Goal: Ask a question

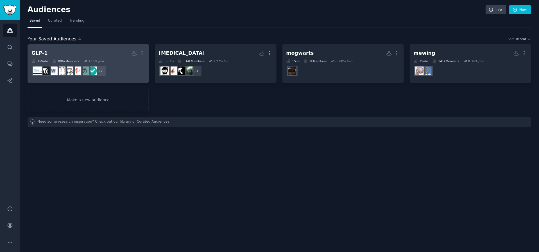
click at [122, 64] on dd "+ 7" at bounding box center [88, 71] width 114 height 16
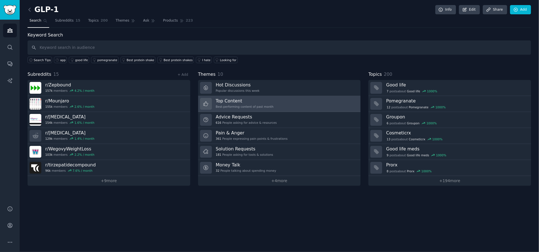
click at [244, 100] on h3 "Top Content" at bounding box center [245, 101] width 58 height 6
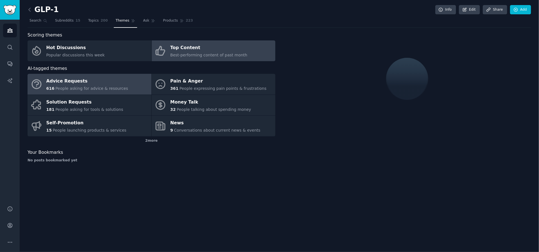
click at [91, 79] on div "Advice Requests" at bounding box center [87, 81] width 82 height 9
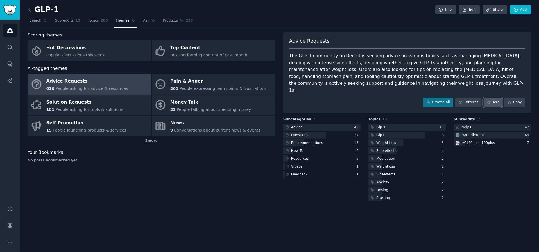
click at [496, 98] on link "Ask" at bounding box center [493, 103] width 19 height 10
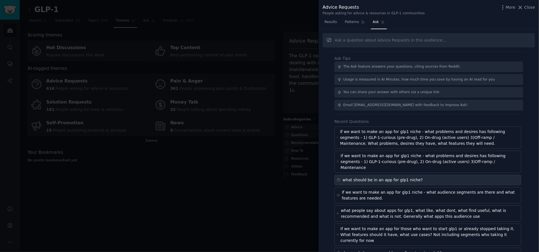
click at [430, 175] on div "what should be in an app for glp1 niche?" at bounding box center [428, 180] width 187 height 10
type input "what should be in an app for glp1 niche?"
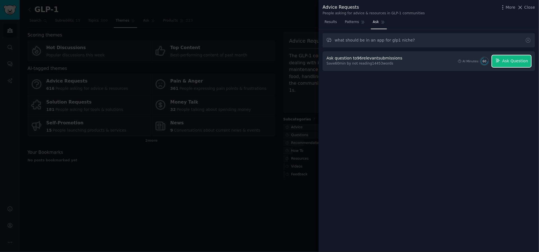
click at [517, 63] on span "Ask Question" at bounding box center [515, 61] width 26 height 6
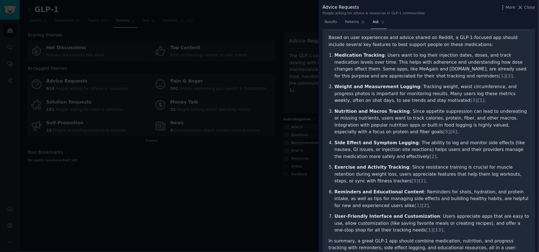
scroll to position [42, 0]
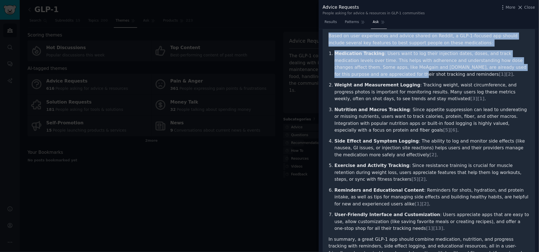
drag, startPoint x: 330, startPoint y: 37, endPoint x: 337, endPoint y: 76, distance: 40.0
click at [337, 76] on article "Based on user experiences and advice shared on Reddit, a GLP-1-focused app shou…" at bounding box center [429, 152] width 201 height 238
click at [337, 76] on p "Medication Tracking : Users want to log their injection dates, doses, and track…" at bounding box center [432, 64] width 195 height 28
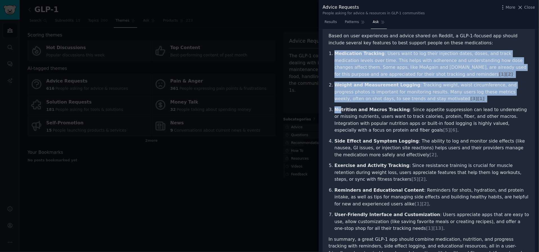
drag, startPoint x: 332, startPoint y: 52, endPoint x: 340, endPoint y: 110, distance: 58.8
click at [340, 110] on ol "Medication Tracking : Users want to log their injection dates, doses, and track…" at bounding box center [429, 141] width 201 height 182
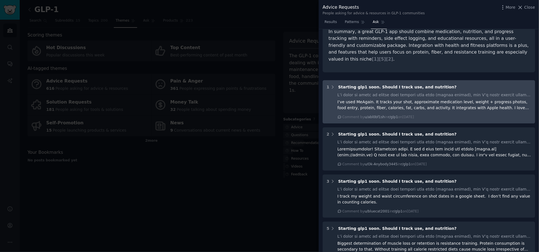
scroll to position [207, 0]
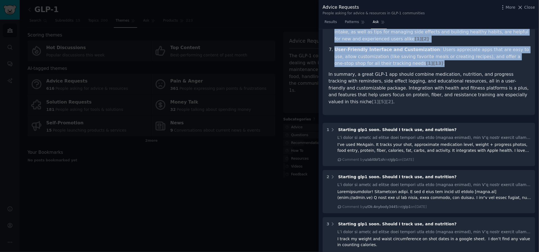
click at [418, 65] on p "User-Friendly Interface and Customization : Users appreciate apps that are easy…" at bounding box center [432, 56] width 195 height 21
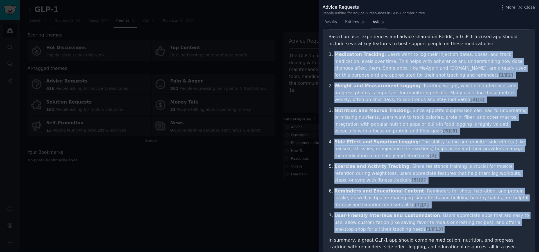
scroll to position [32, 0]
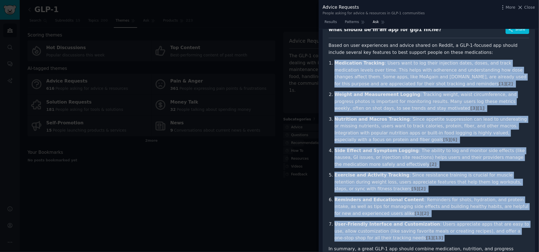
copy ol "Medication Tracking : Users want to log their injection dates, doses, and track…"
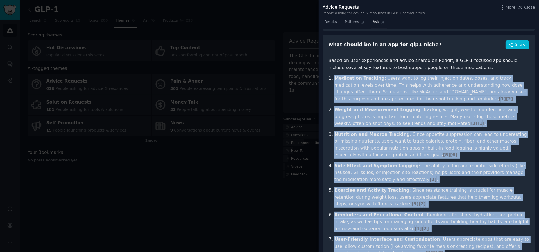
scroll to position [14, 0]
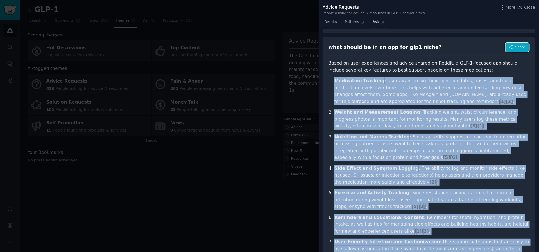
click at [507, 48] on button "Share" at bounding box center [518, 47] width 24 height 9
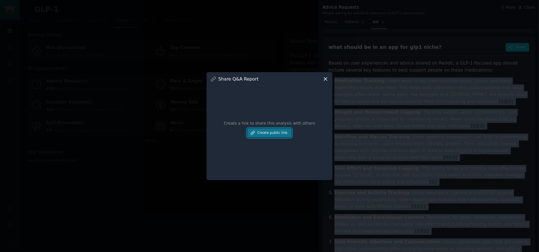
click at [278, 130] on button "Create public link" at bounding box center [269, 133] width 44 height 10
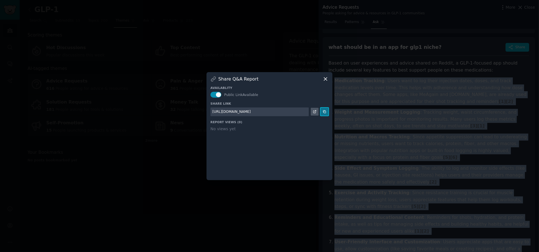
click at [324, 114] on button at bounding box center [325, 112] width 8 height 8
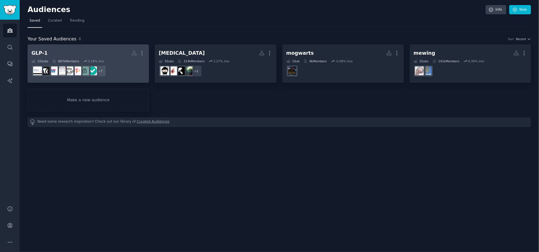
click at [53, 52] on h2 "GLP-1 More" at bounding box center [88, 53] width 114 height 10
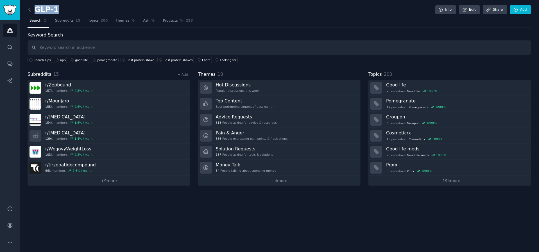
drag, startPoint x: 60, startPoint y: 6, endPoint x: 54, endPoint y: 11, distance: 7.8
click at [54, 11] on div "GLP-1 Info Edit Share Add" at bounding box center [280, 11] width 504 height 12
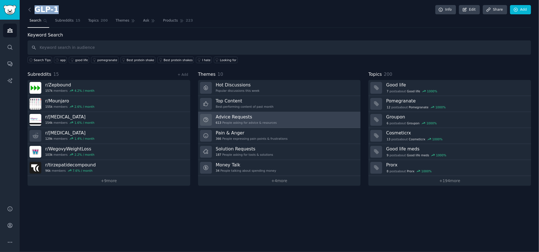
click at [256, 117] on h3 "Advice Requests" at bounding box center [246, 117] width 61 height 6
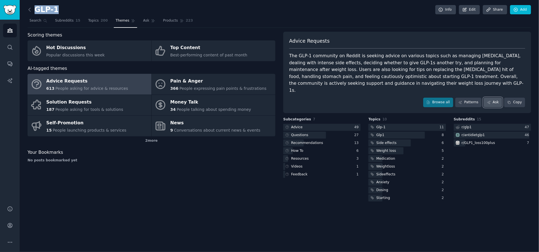
click at [495, 98] on link "Ask" at bounding box center [493, 103] width 19 height 10
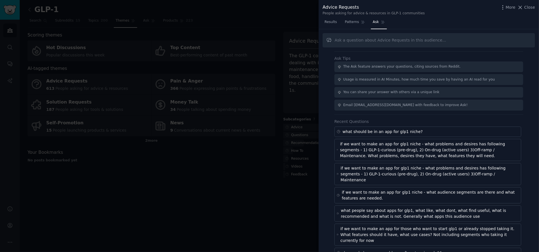
click at [263, 56] on div at bounding box center [269, 126] width 539 height 252
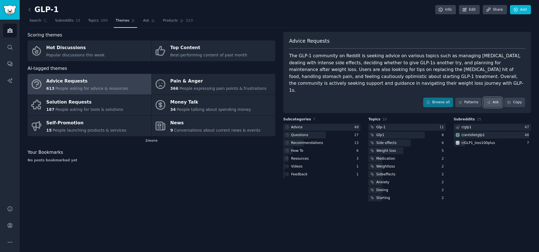
click at [492, 98] on link "Ask" at bounding box center [493, 103] width 19 height 10
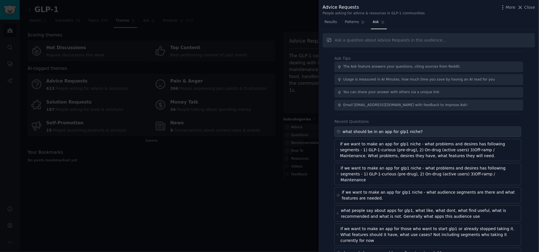
click at [379, 132] on div "what should be in an app for glp1 niche?" at bounding box center [383, 132] width 80 height 6
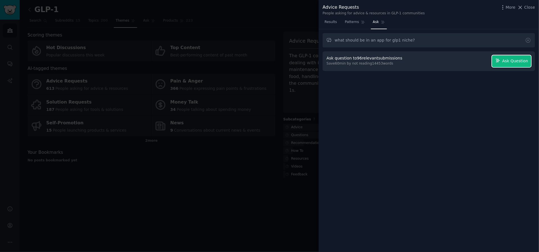
click at [523, 59] on span "Ask Question" at bounding box center [515, 61] width 26 height 6
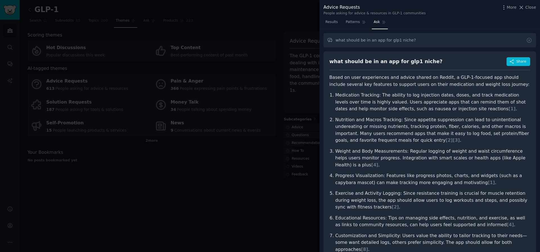
scroll to position [5, 0]
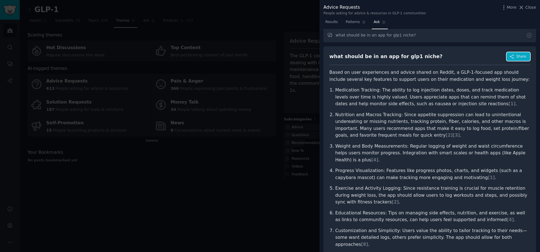
click at [509, 52] on button "Share" at bounding box center [518, 56] width 24 height 9
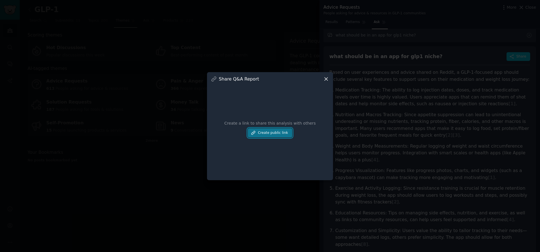
click at [279, 136] on button "Create public link" at bounding box center [270, 133] width 44 height 10
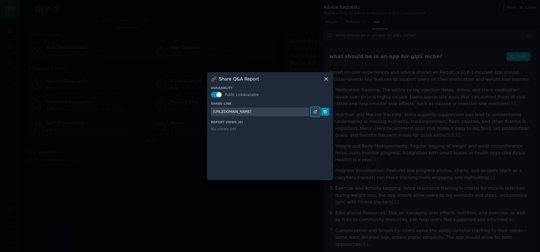
click at [316, 111] on icon at bounding box center [315, 112] width 4 height 4
click at [325, 80] on icon at bounding box center [325, 79] width 3 height 3
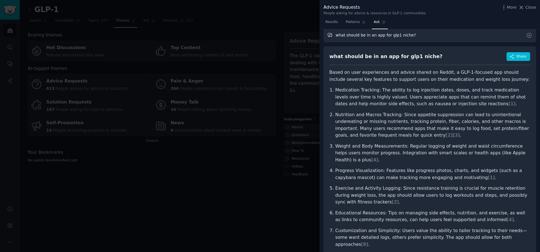
click at [367, 36] on input "what should be in an app for glp1 niche?" at bounding box center [429, 35] width 213 height 14
type input "what apps glp1 users use"
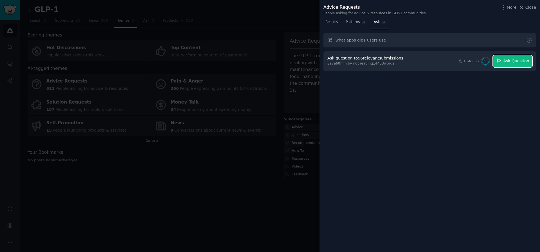
click at [522, 61] on span "Ask Question" at bounding box center [516, 61] width 26 height 6
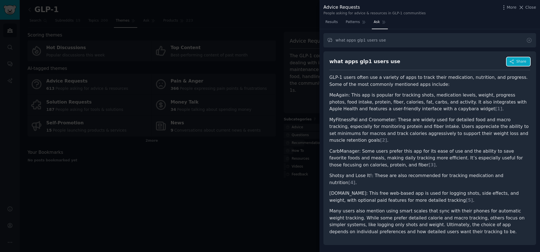
click at [511, 59] on icon "button" at bounding box center [511, 61] width 5 height 5
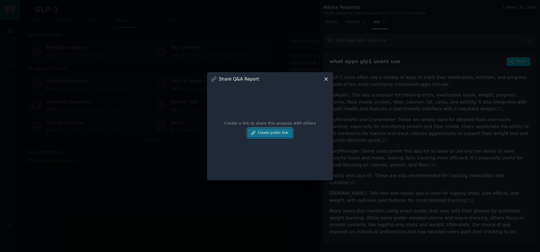
click at [266, 132] on button "Create public link" at bounding box center [270, 133] width 44 height 10
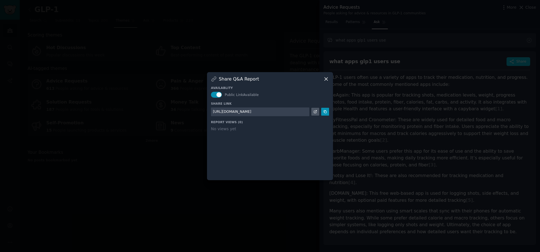
click at [295, 114] on div "[URL][DOMAIN_NAME]" at bounding box center [260, 112] width 98 height 9
copy div "[URL][DOMAIN_NAME]"
click at [323, 79] on icon at bounding box center [326, 79] width 6 height 6
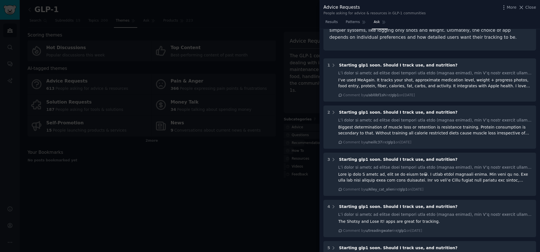
scroll to position [33, 0]
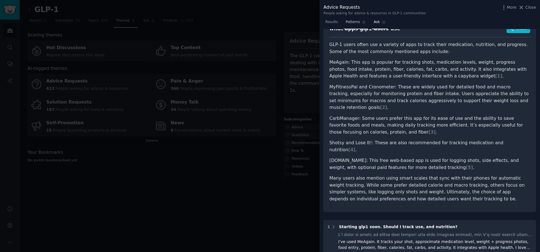
click at [357, 22] on span "Patterns" at bounding box center [353, 22] width 14 height 5
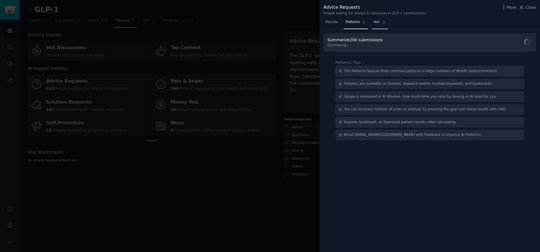
click at [376, 21] on span "Ask" at bounding box center [377, 22] width 6 height 5
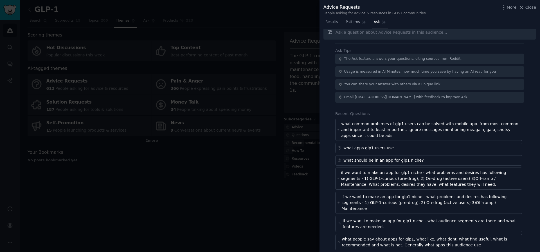
scroll to position [20, 0]
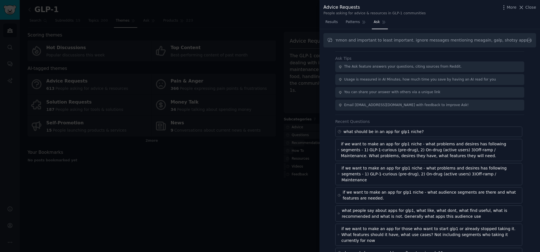
scroll to position [0, 167]
type input "what common problmes of glp1 users can be solved with mobile app. from most com…"
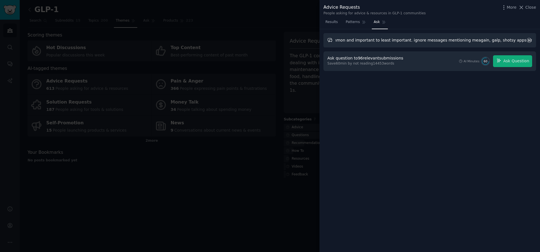
scroll to position [0, 0]
click at [515, 59] on span "Ask Question" at bounding box center [516, 61] width 26 height 6
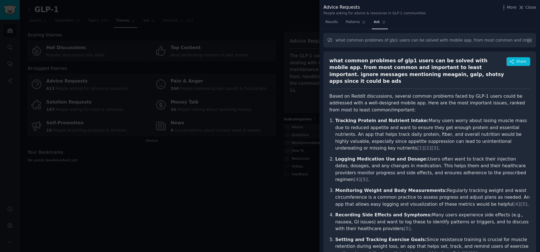
click at [521, 67] on div "Share" at bounding box center [518, 71] width 24 height 28
click at [521, 65] on button "Share" at bounding box center [518, 61] width 24 height 9
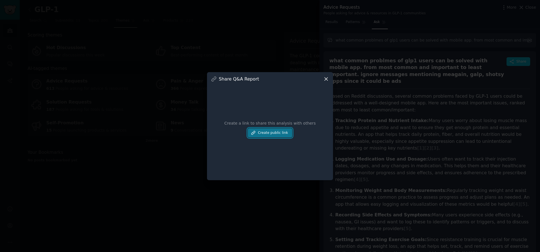
click at [268, 133] on button "Create public link" at bounding box center [270, 133] width 44 height 10
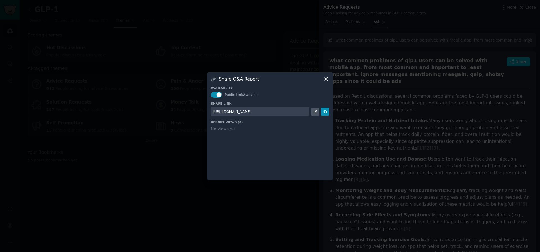
click at [251, 112] on div "https://share.gummysearch.com/report/40b61f6478/" at bounding box center [232, 112] width 38 height 5
copy div "https://share.gummysearch.com/report/40b61f6478/"
click at [325, 80] on icon at bounding box center [325, 79] width 3 height 3
